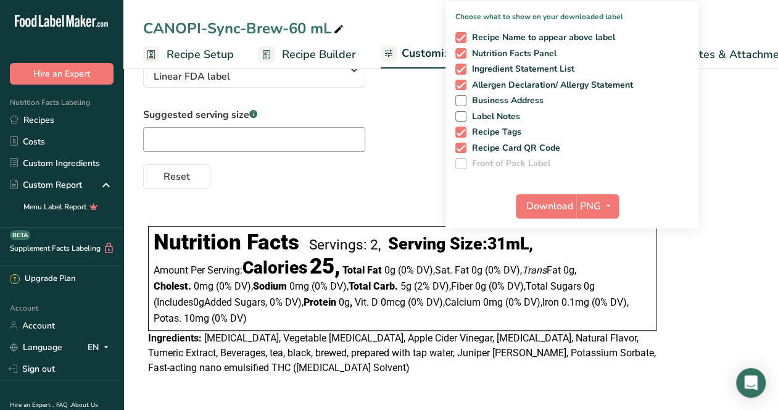
scroll to position [0, 160]
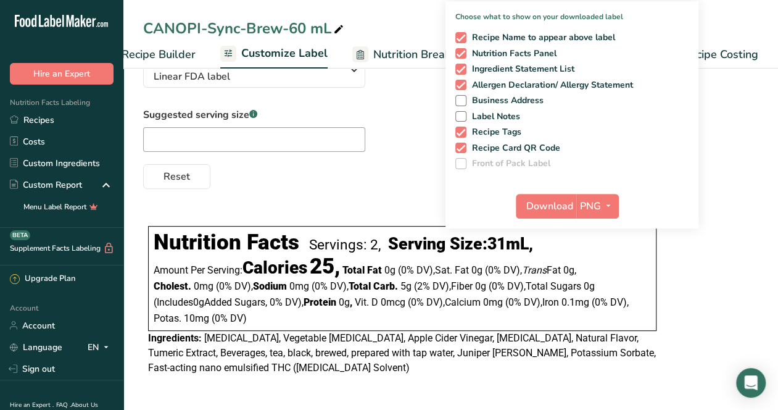
click at [368, 175] on div "Reset" at bounding box center [450, 174] width 615 height 30
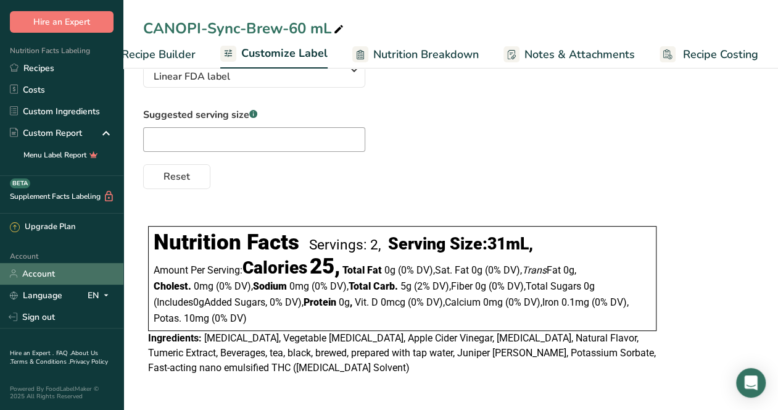
scroll to position [0, 2]
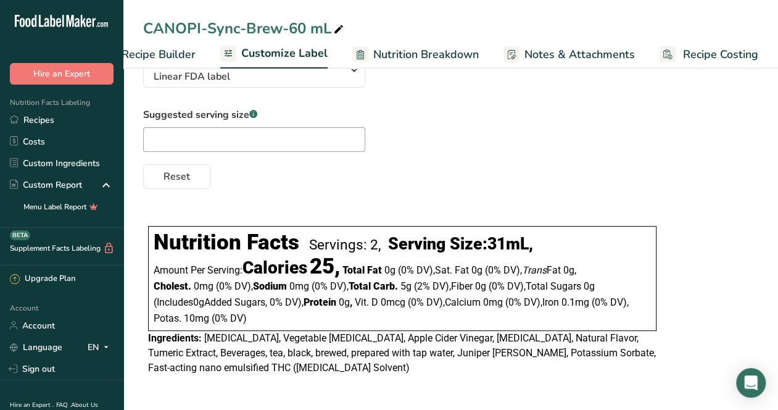
click at [44, 30] on icon ".a-20{fill:#fff;}" at bounding box center [75, 24] width 120 height 19
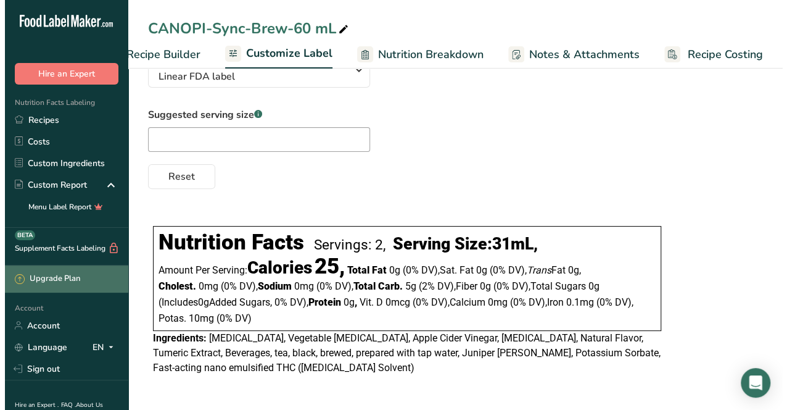
scroll to position [59, 2]
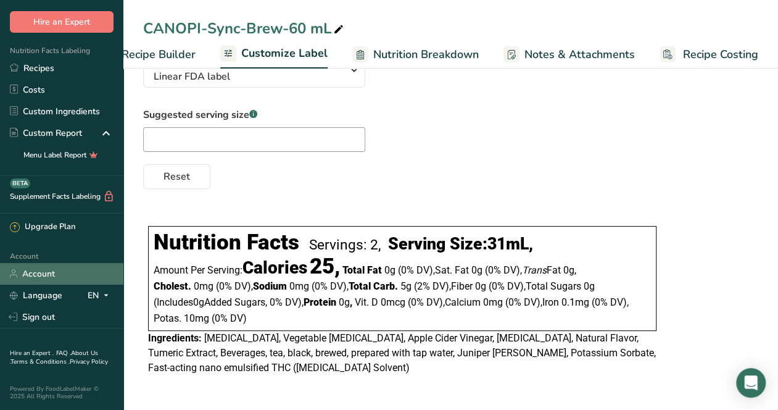
click at [42, 265] on link "Account" at bounding box center [61, 274] width 123 height 22
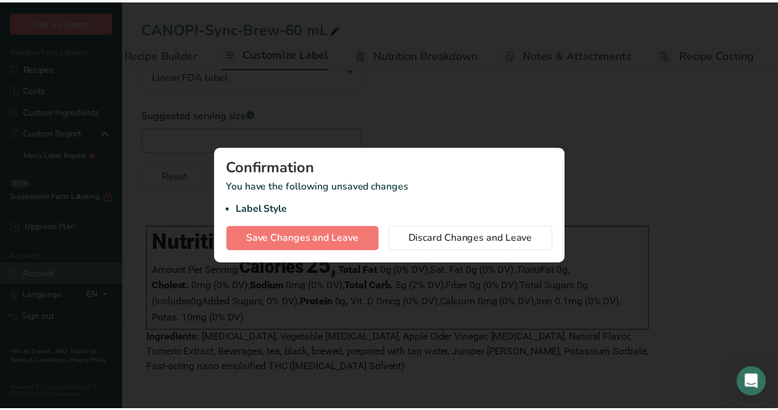
scroll to position [0, 151]
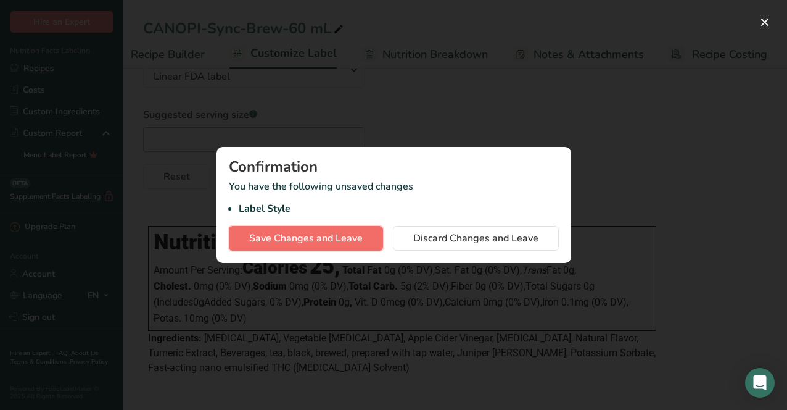
click at [334, 235] on span "Save Changes and Leave" at bounding box center [306, 238] width 114 height 15
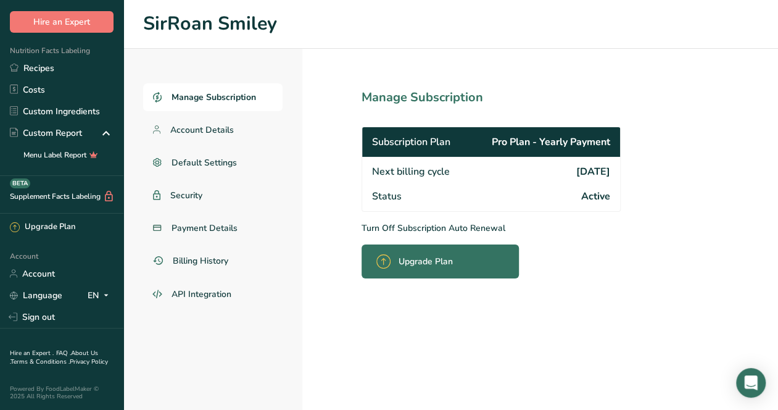
click at [437, 142] on span "Subscription Plan" at bounding box center [411, 141] width 78 height 15
click at [195, 255] on span "Billing History" at bounding box center [201, 260] width 57 height 13
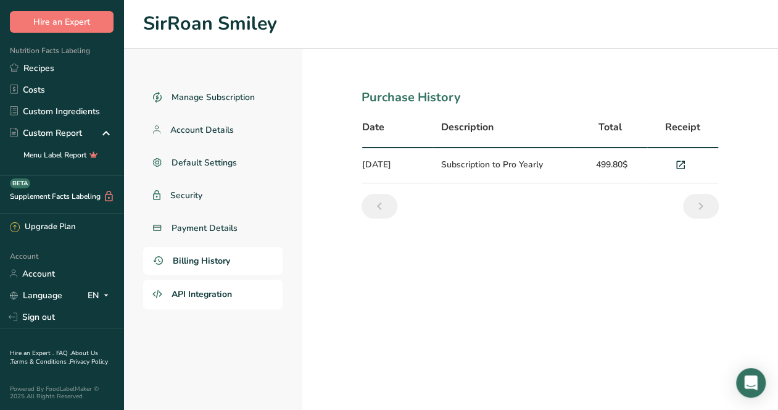
click at [201, 294] on span "API Integration" at bounding box center [201, 293] width 60 height 13
